Goal: Communication & Community: Answer question/provide support

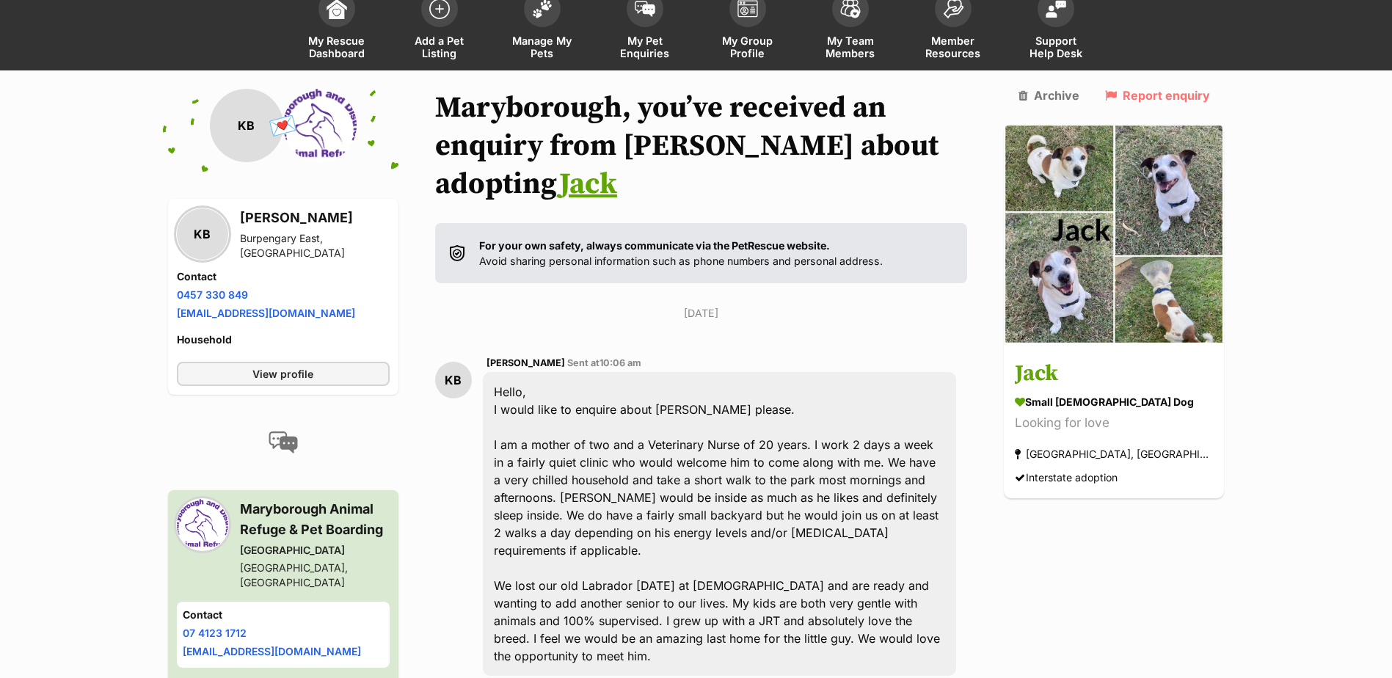
scroll to position [97, 0]
drag, startPoint x: 357, startPoint y: 241, endPoint x: 241, endPoint y: 250, distance: 117.0
click at [241, 250] on div "KB Karla Brett Burpengary East, QLD" at bounding box center [283, 233] width 213 height 53
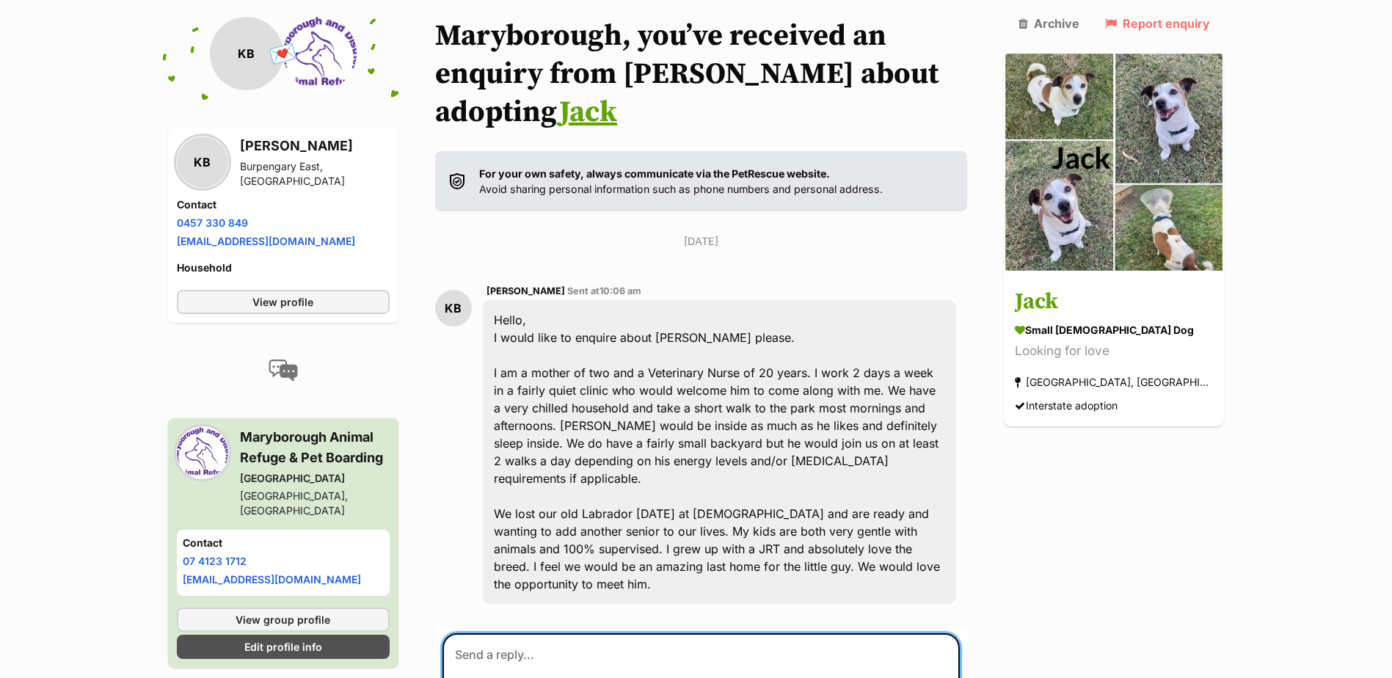
scroll to position [169, 0]
click at [513, 633] on textarea at bounding box center [701, 677] width 518 height 88
click at [600, 633] on textarea "Good morning, Karla," at bounding box center [701, 677] width 518 height 88
click at [690, 633] on textarea "Good morning, Karla, would you like" at bounding box center [701, 677] width 518 height 88
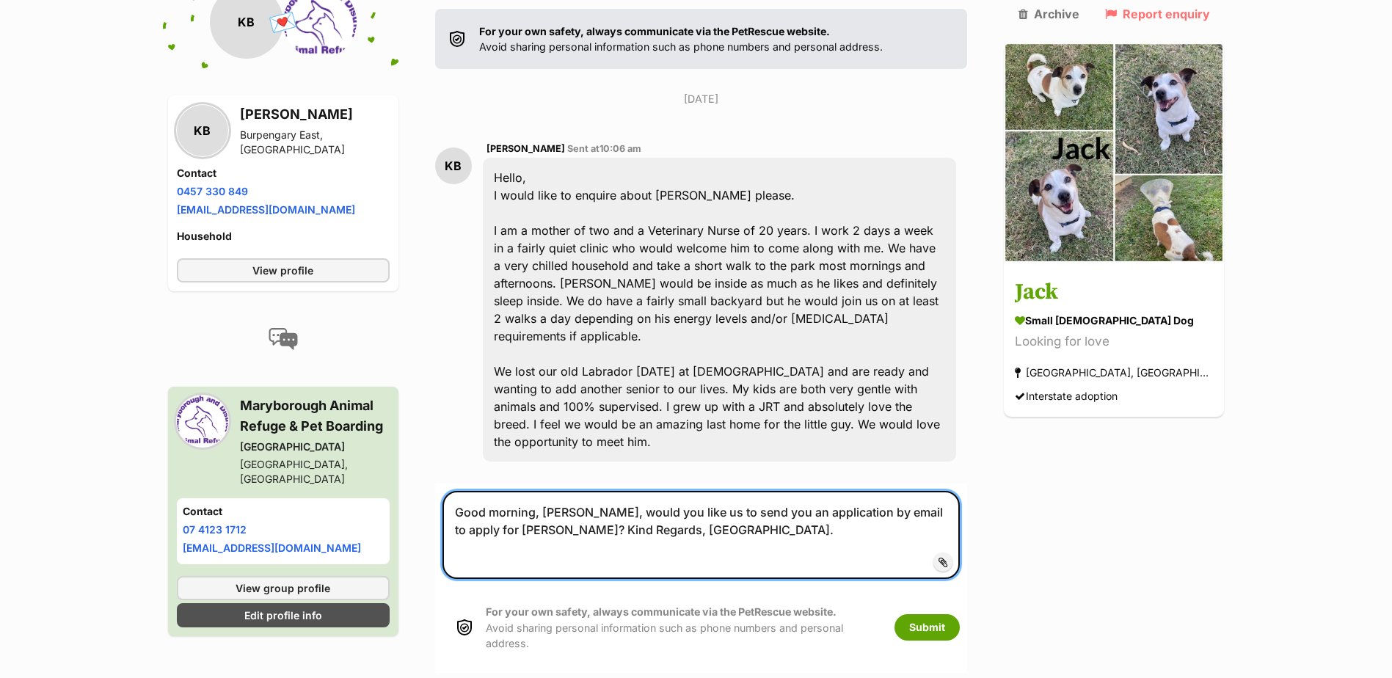
scroll to position [316, 0]
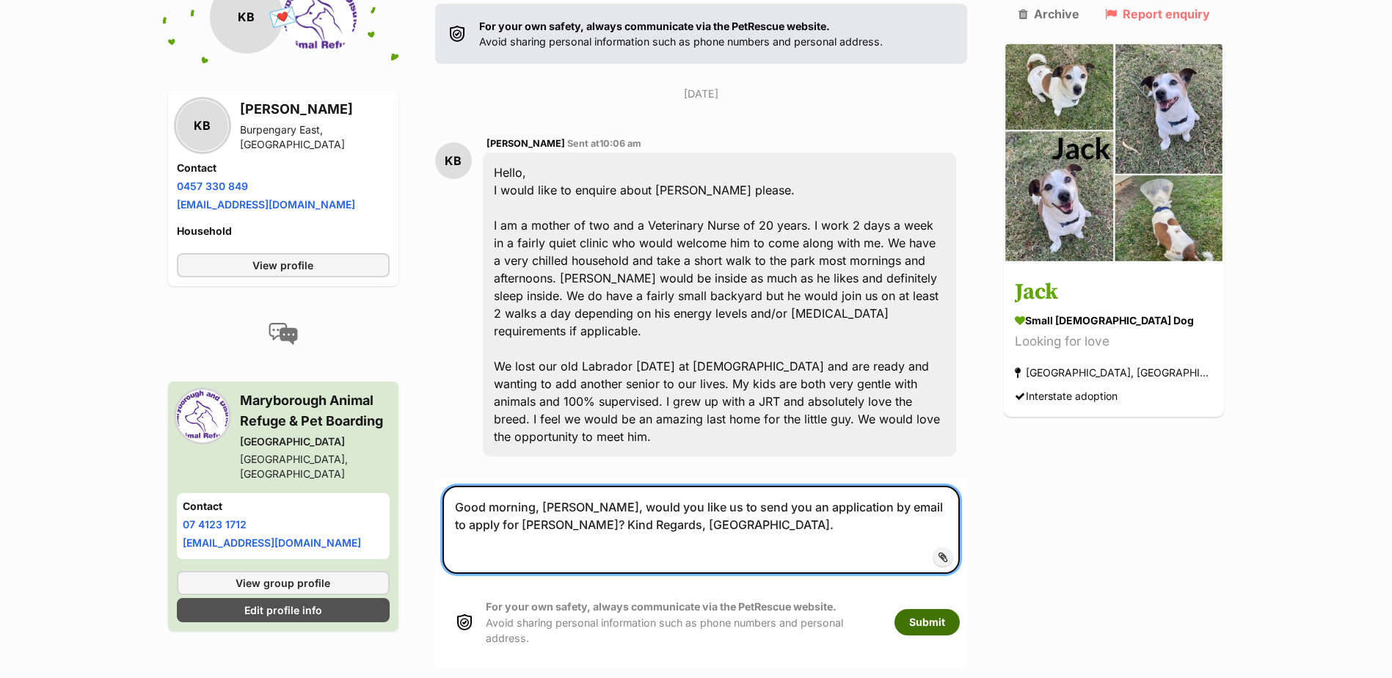
type textarea "Good morning, [PERSON_NAME], would you like us to send you an application by em…"
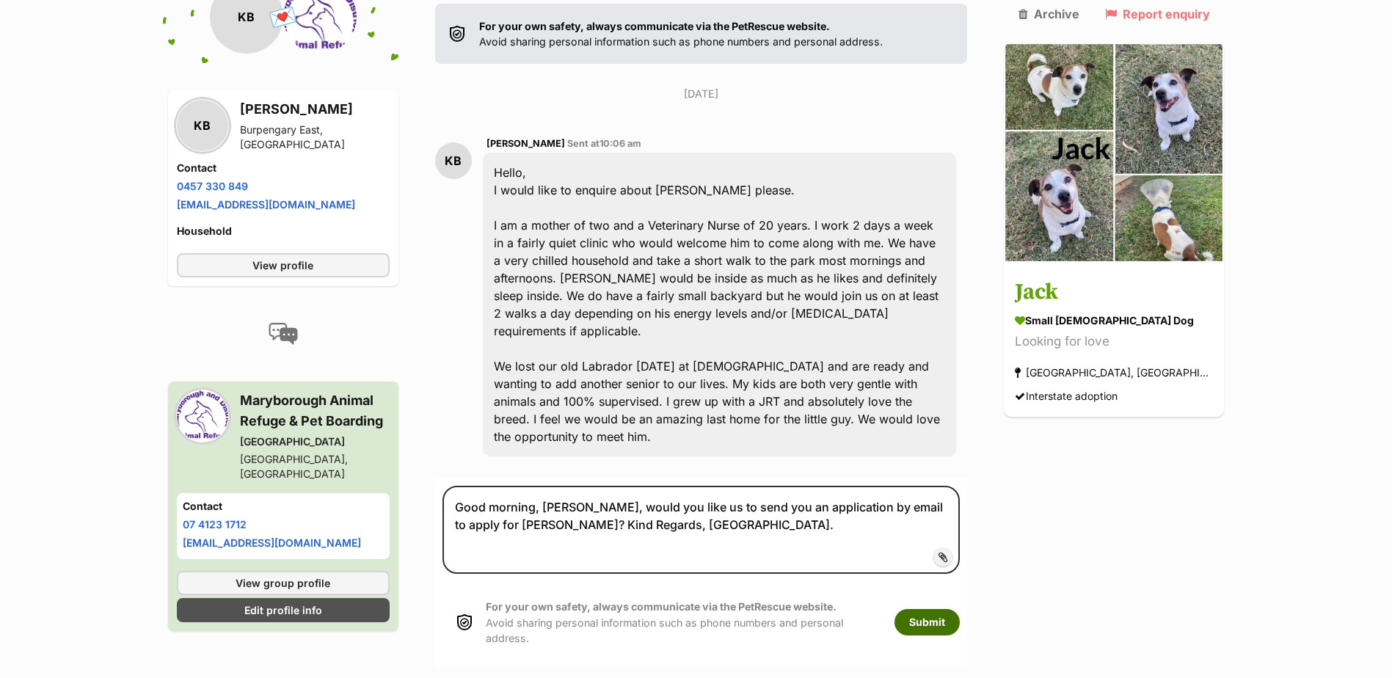
click at [958, 609] on button "Submit" at bounding box center [927, 622] width 65 height 26
